Goal: Information Seeking & Learning: Check status

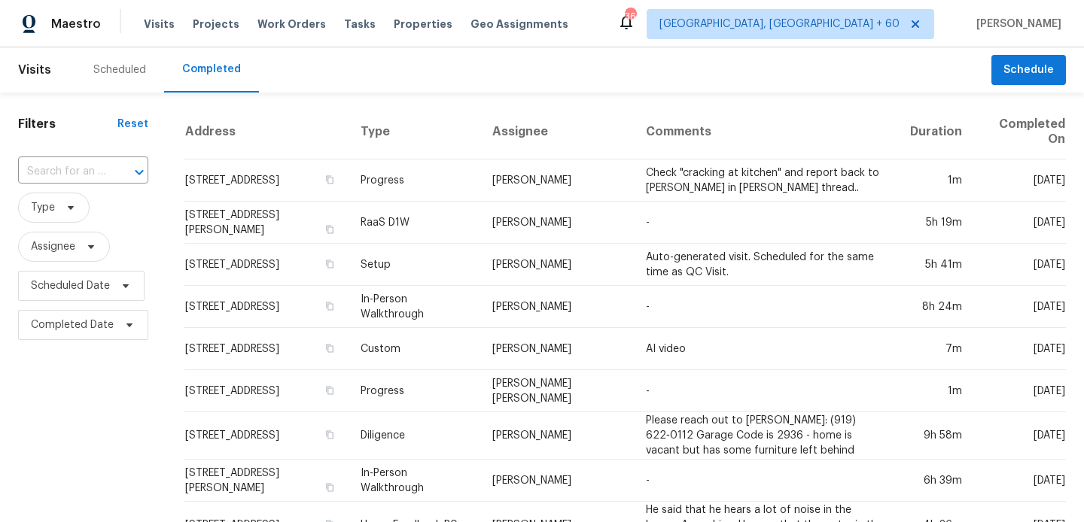
drag, startPoint x: 0, startPoint y: 0, endPoint x: 114, endPoint y: 75, distance: 136.3
click at [114, 75] on div "Scheduled" at bounding box center [119, 69] width 53 height 15
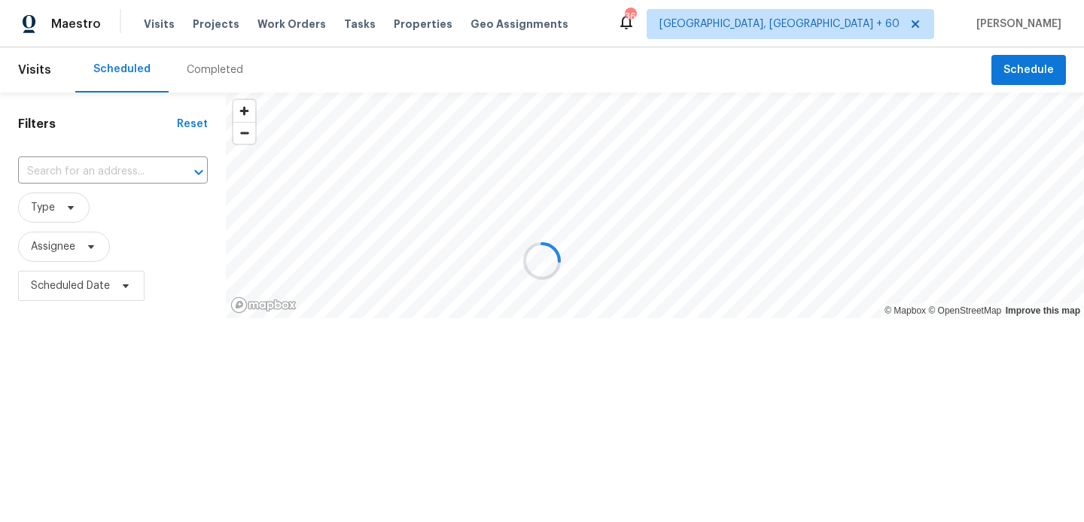
click at [202, 69] on div at bounding box center [542, 261] width 1084 height 522
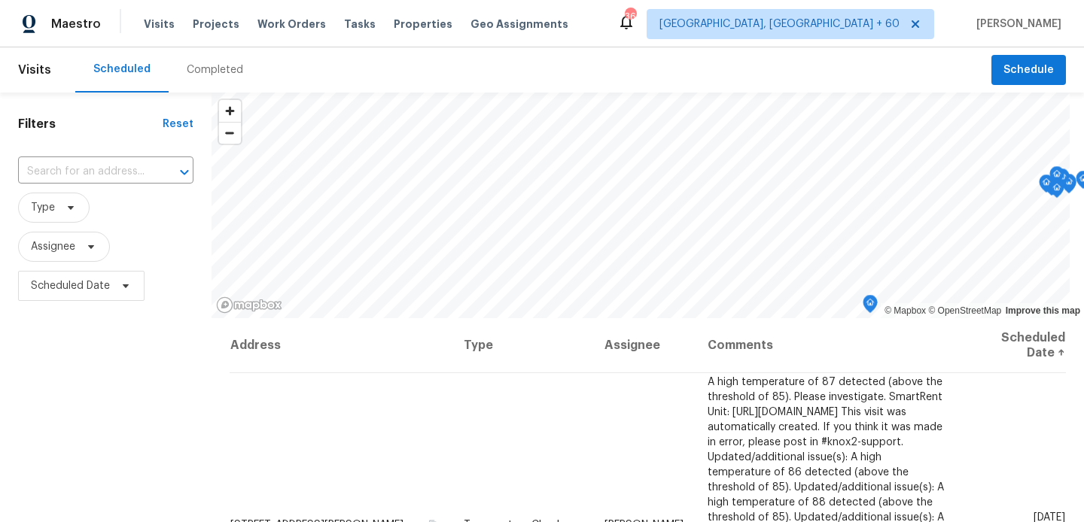
click at [193, 75] on div "Completed" at bounding box center [215, 69] width 56 height 15
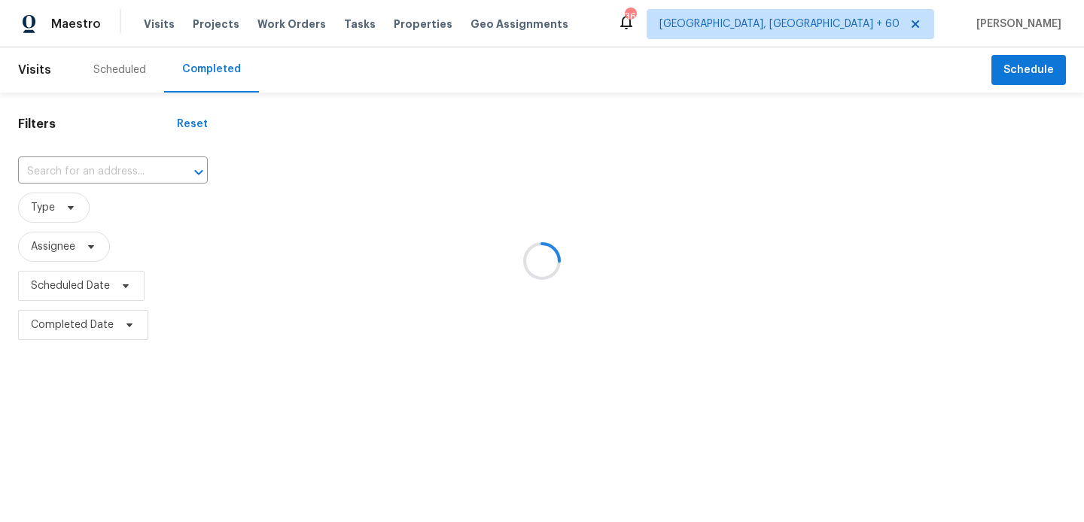
click at [130, 168] on div at bounding box center [542, 261] width 1084 height 522
click at [64, 169] on div at bounding box center [542, 261] width 1084 height 522
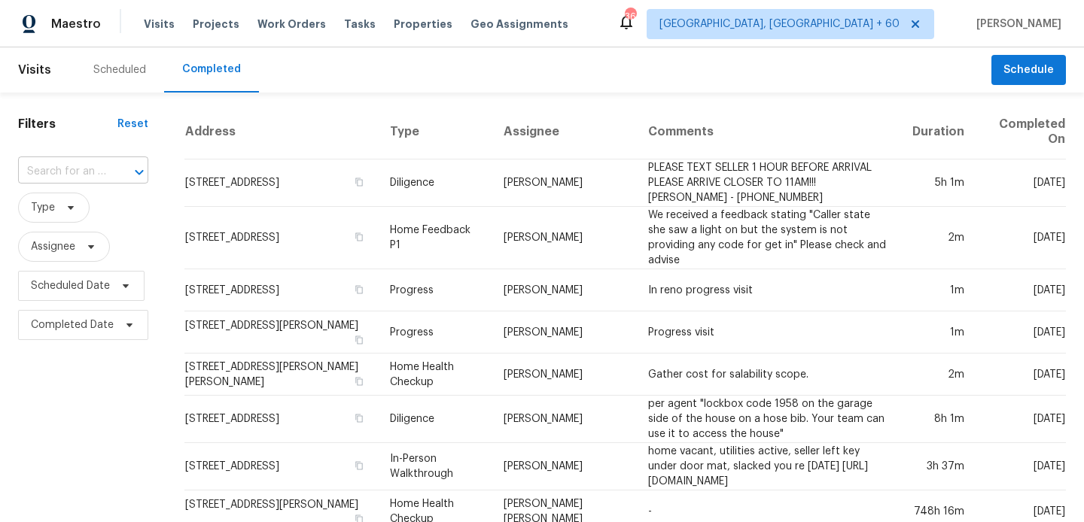
click at [57, 168] on input "text" at bounding box center [62, 171] width 88 height 23
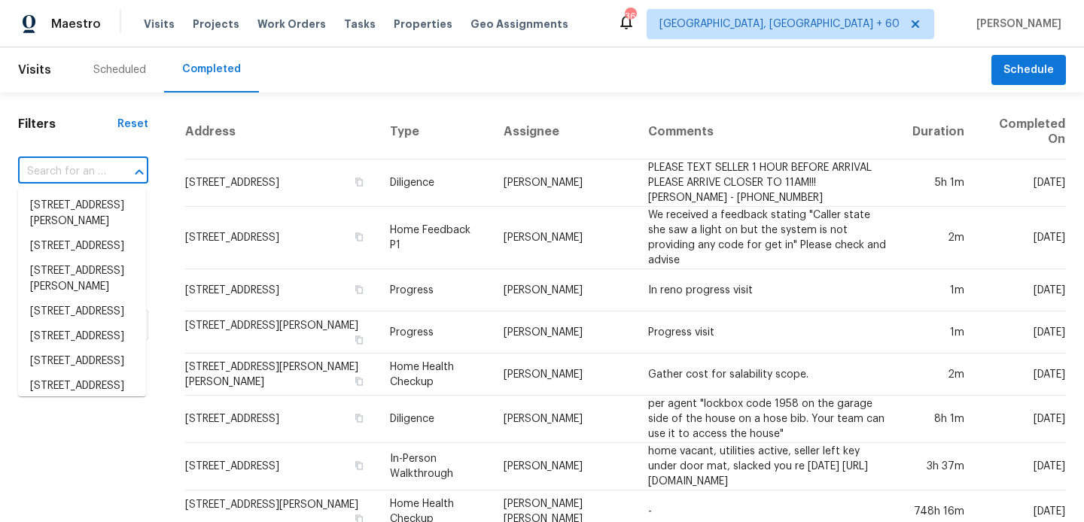
paste input "[STREET_ADDRESS]"
type input "[STREET_ADDRESS]"
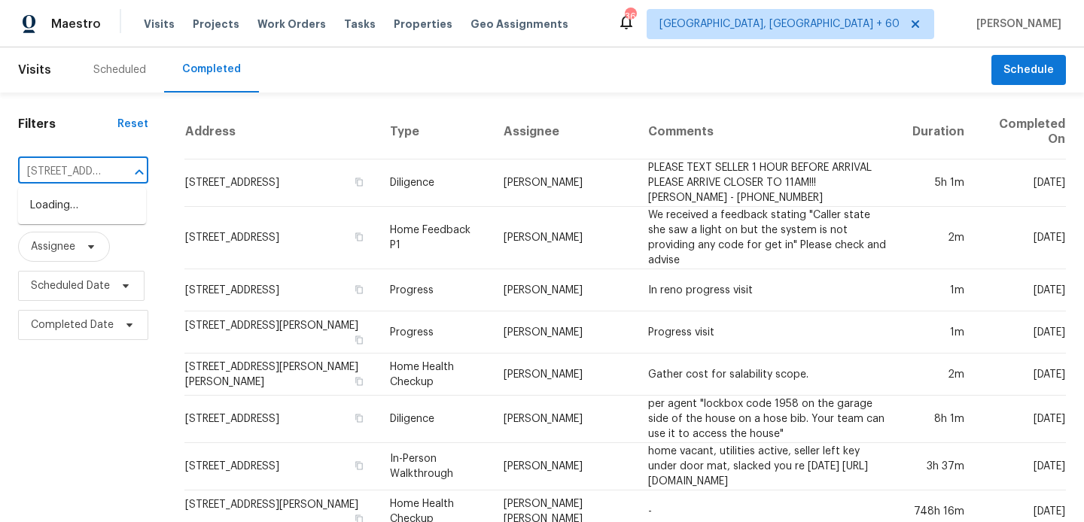
scroll to position [0, 109]
click at [63, 210] on li "[STREET_ADDRESS]" at bounding box center [82, 205] width 128 height 25
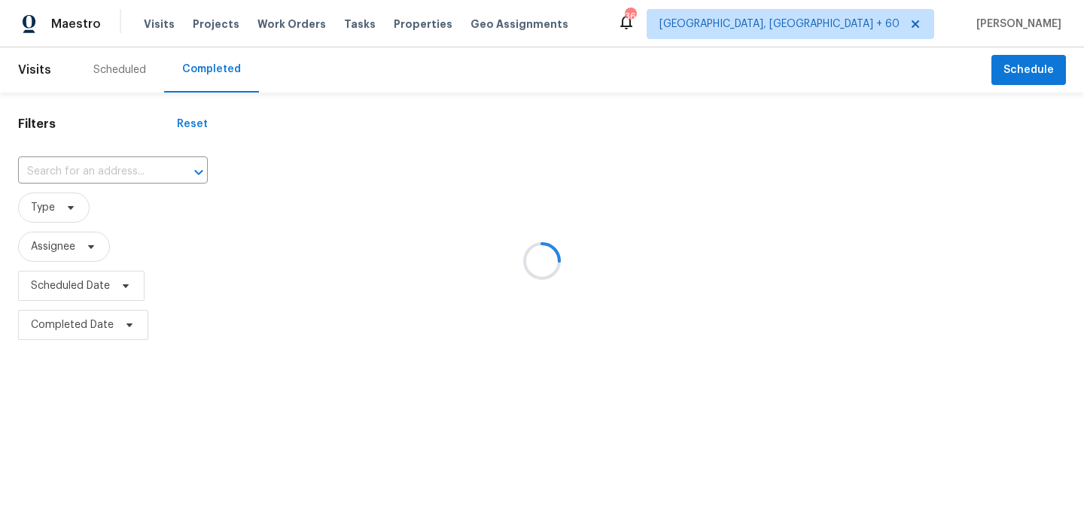
type input "[STREET_ADDRESS]"
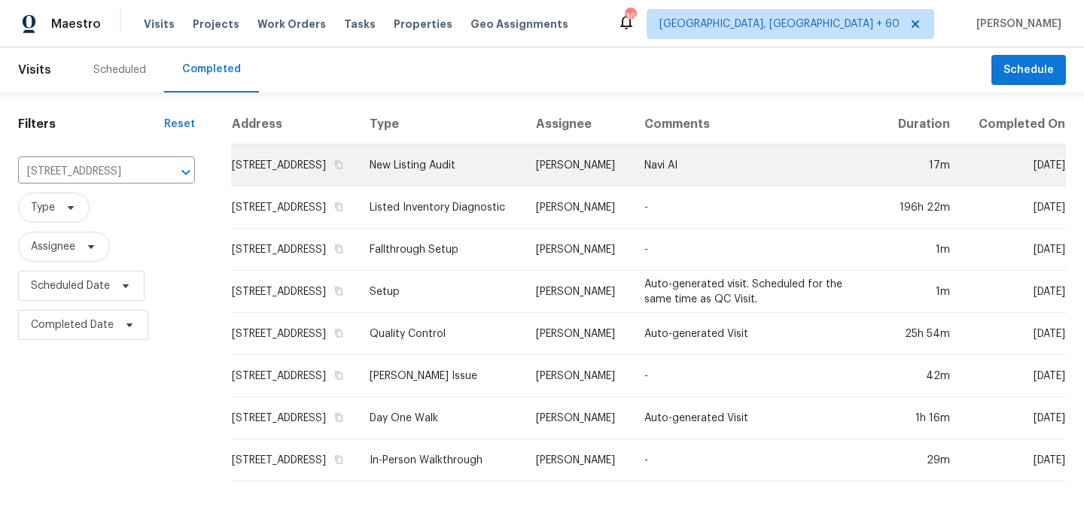
click at [443, 175] on td "New Listing Audit" at bounding box center [440, 165] width 167 height 42
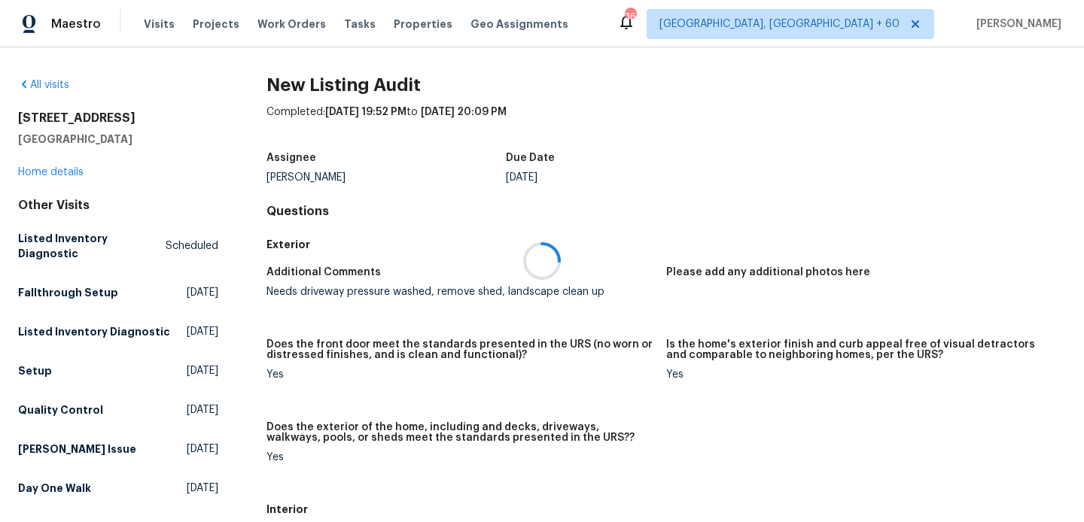
click at [65, 174] on div at bounding box center [542, 261] width 1084 height 522
click at [64, 169] on link "Home details" at bounding box center [50, 172] width 65 height 11
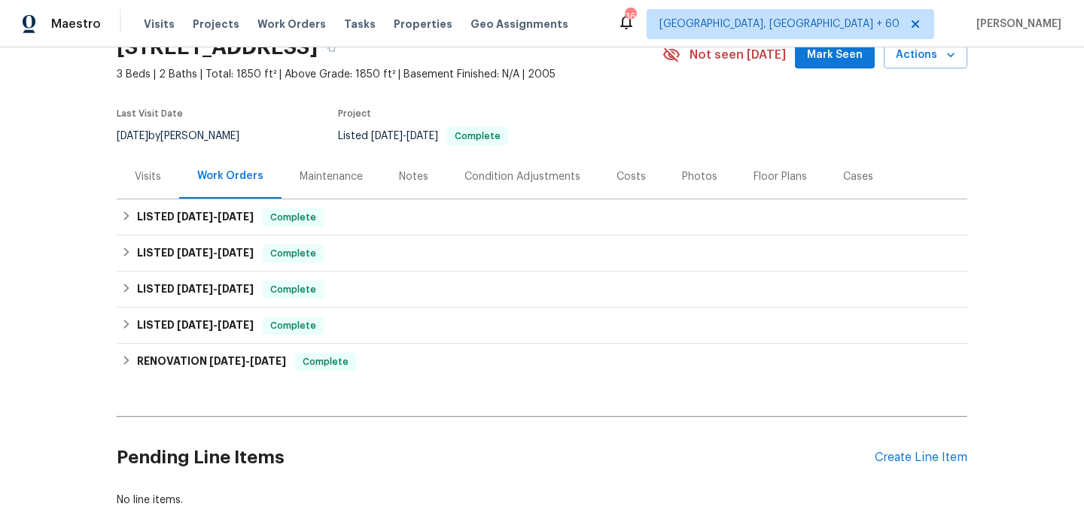
scroll to position [79, 0]
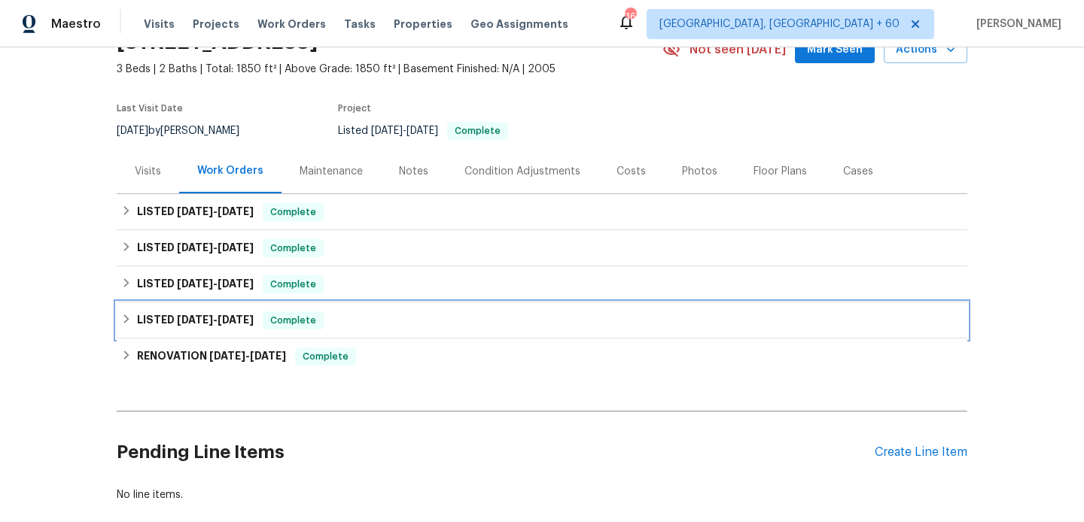
click at [205, 309] on div "LISTED [DATE] - [DATE] Complete" at bounding box center [542, 321] width 850 height 36
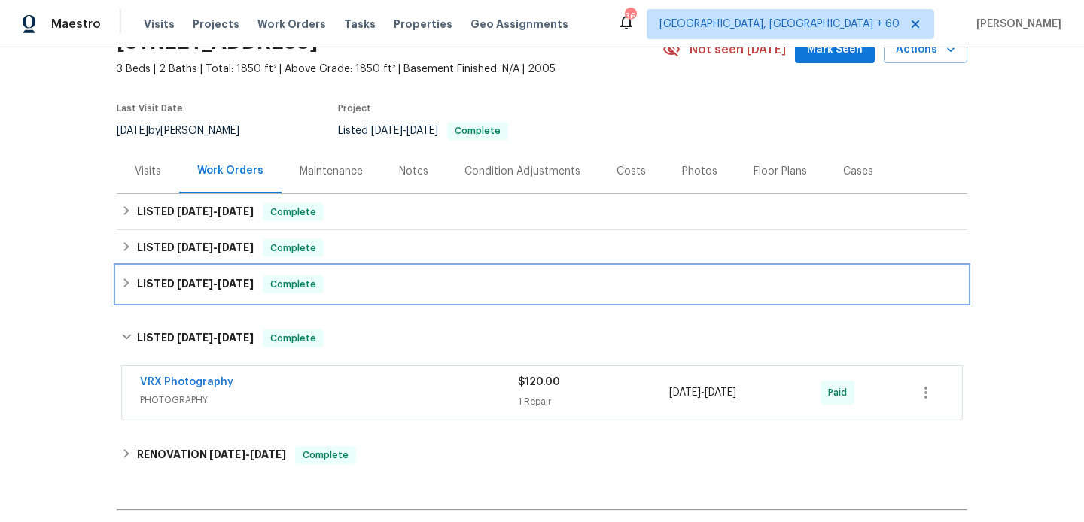
click at [198, 280] on span "[DATE]" at bounding box center [195, 283] width 36 height 11
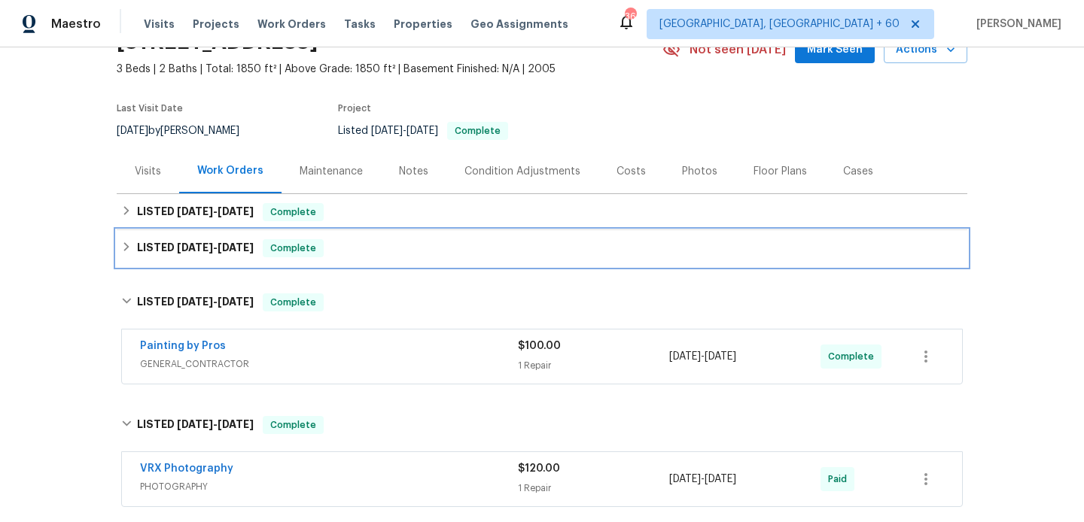
click at [197, 254] on h6 "LISTED [DATE] - [DATE]" at bounding box center [195, 248] width 117 height 18
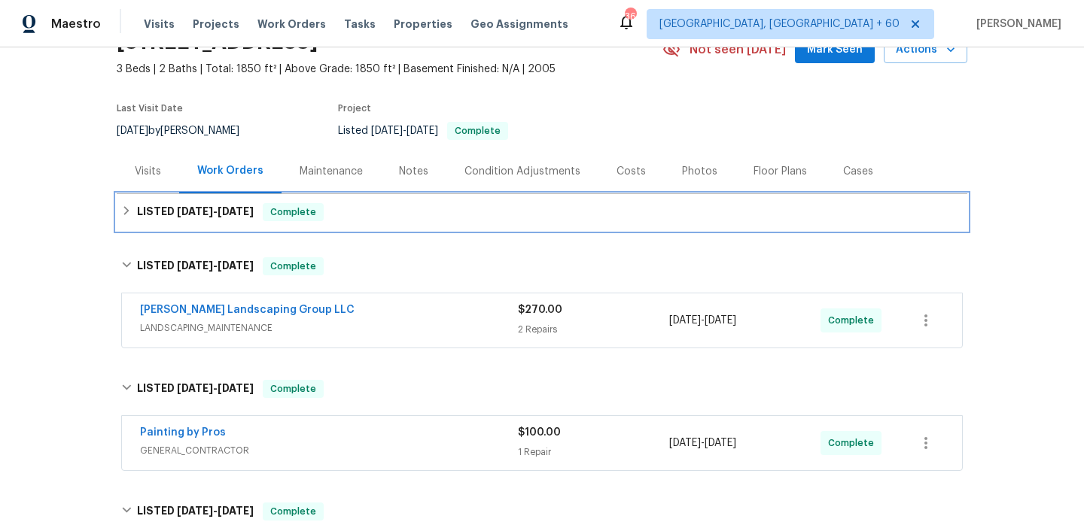
click at [194, 213] on span "[DATE]" at bounding box center [195, 211] width 36 height 11
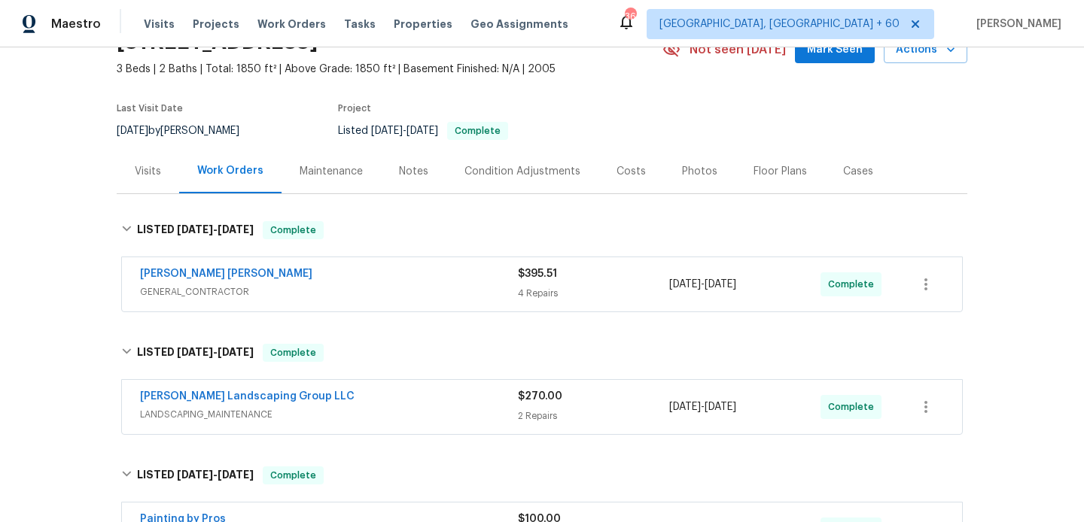
click at [375, 410] on span "LANDSCAPING_MAINTENANCE" at bounding box center [329, 414] width 378 height 15
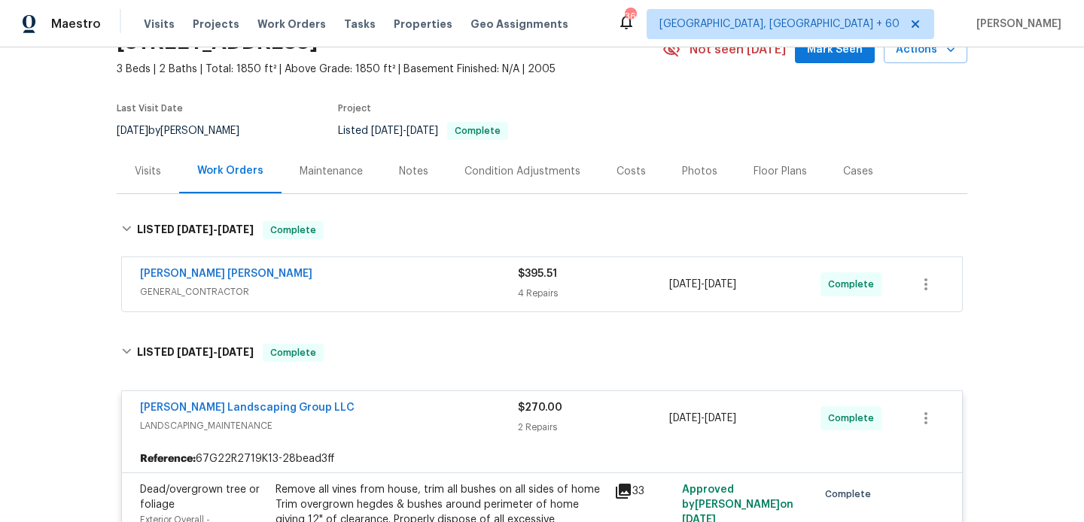
click at [345, 269] on div "[PERSON_NAME] [PERSON_NAME]" at bounding box center [329, 275] width 378 height 18
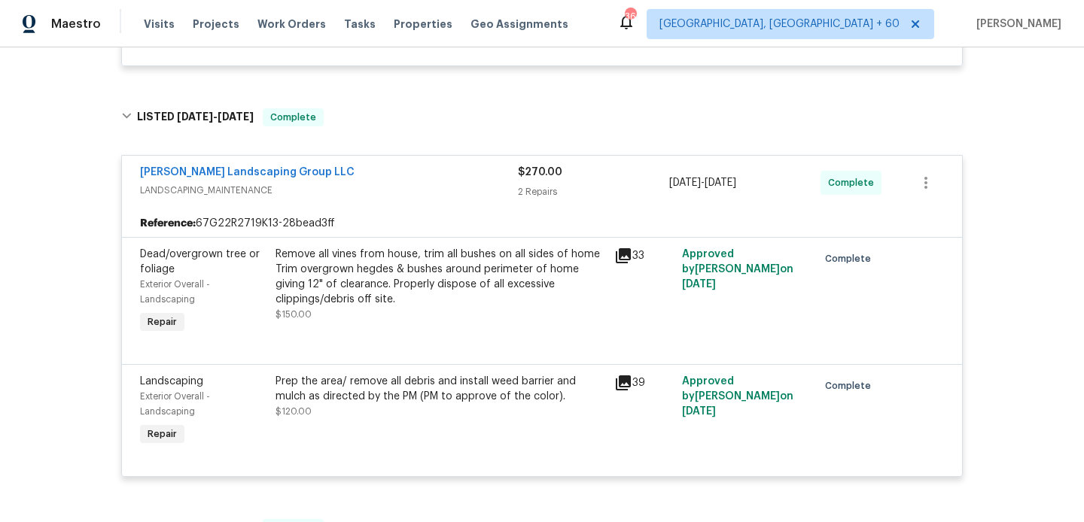
scroll to position [939, 0]
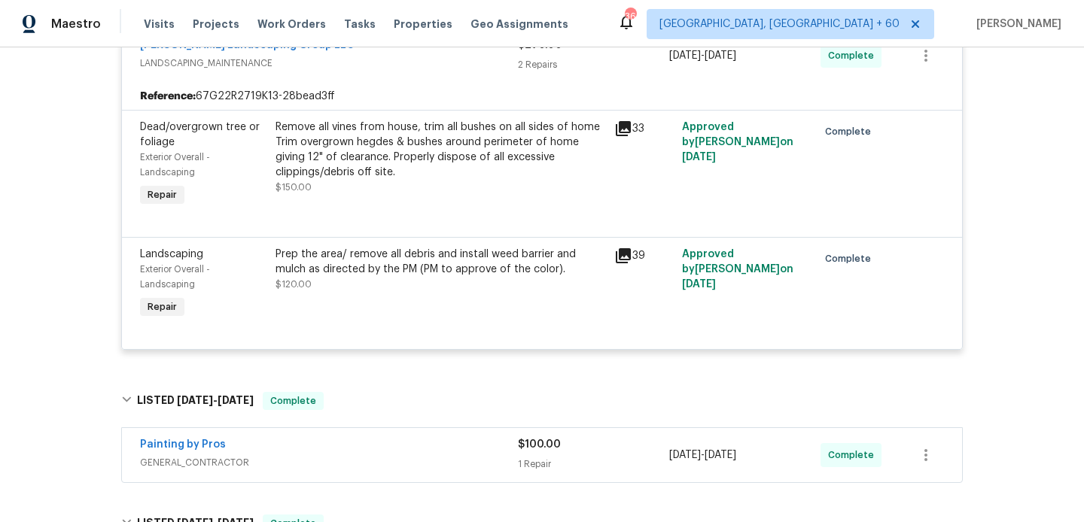
click at [370, 455] on span "GENERAL_CONTRACTOR" at bounding box center [329, 462] width 378 height 15
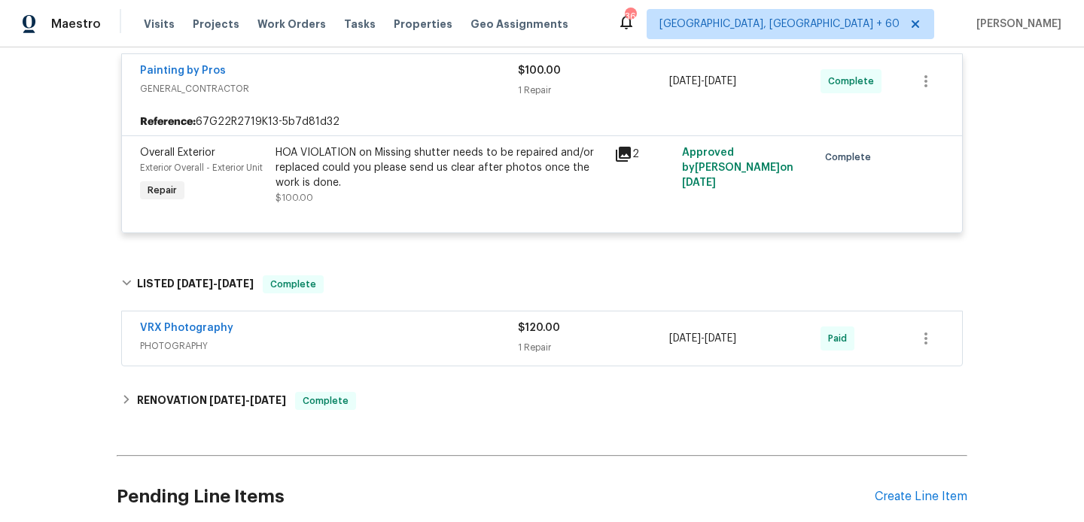
scroll to position [1440, 0]
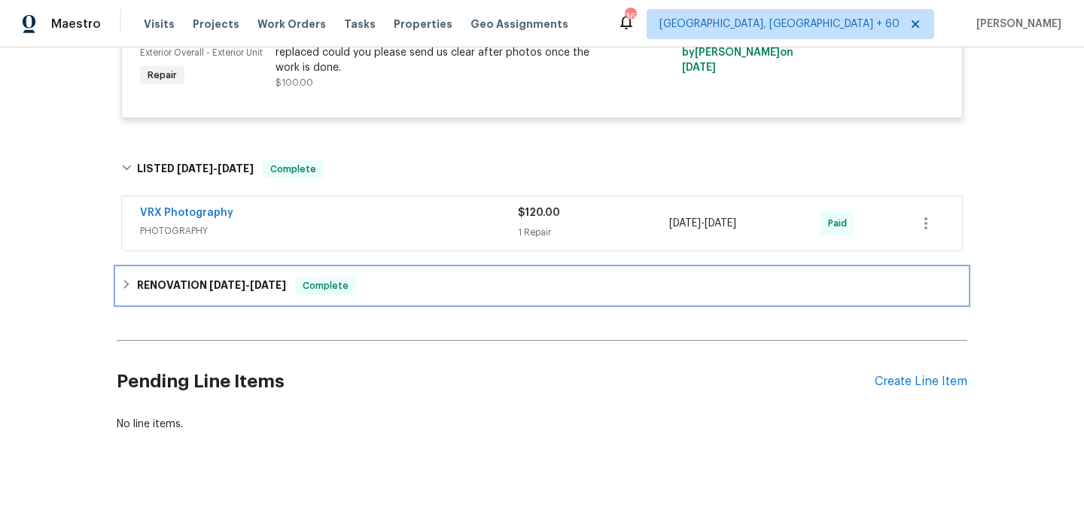
click at [239, 280] on span "[DATE]" at bounding box center [227, 285] width 36 height 11
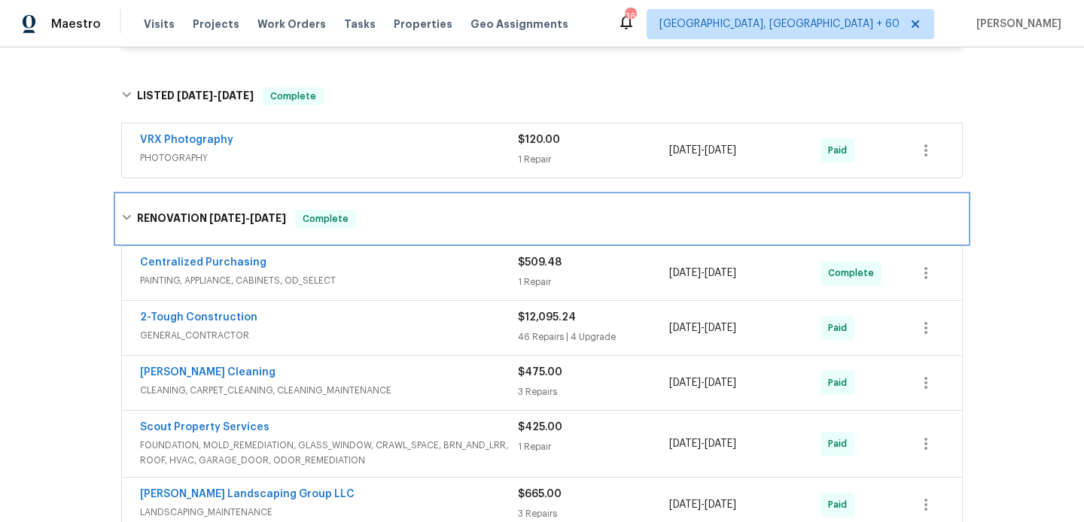
scroll to position [1349, 0]
